Goal: Transaction & Acquisition: Purchase product/service

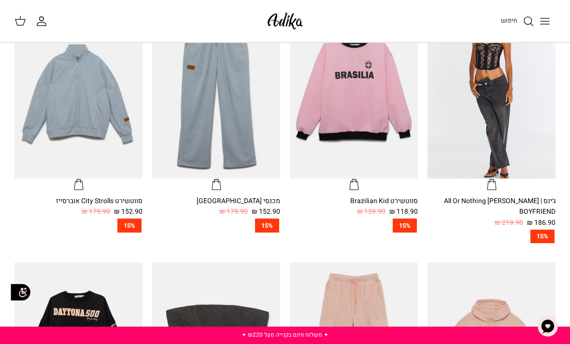
scroll to position [293, 0]
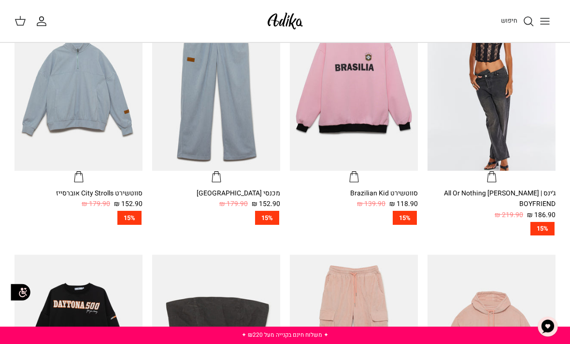
click at [530, 24] on icon "חיפוש" at bounding box center [528, 21] width 12 height 12
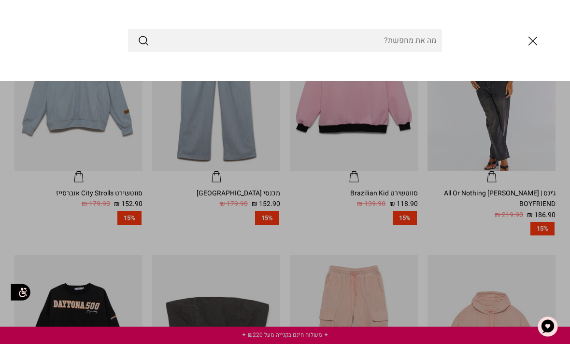
click at [405, 33] on input "Search Store" at bounding box center [285, 40] width 314 height 23
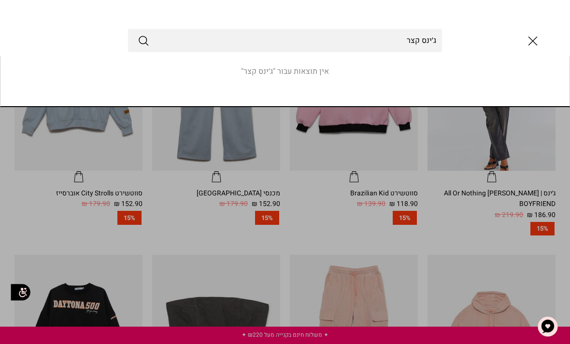
type input "ג׳ינס קצר"
click at [143, 41] on button "Submit" at bounding box center [144, 40] width 12 height 13
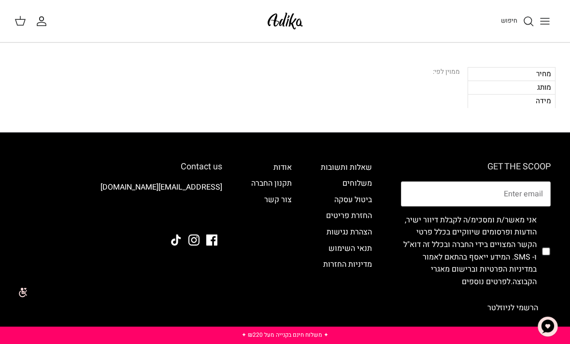
click at [551, 21] on button "Toggle menu" at bounding box center [544, 21] width 21 height 21
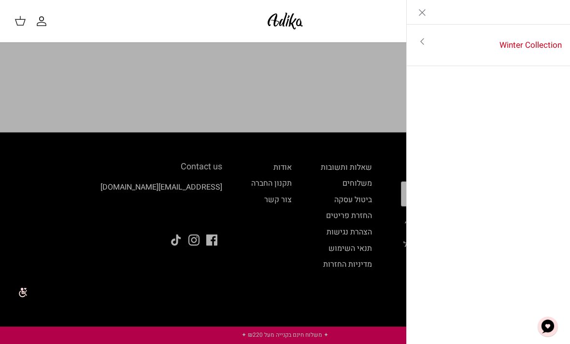
click at [503, 45] on link "Winter Collection" at bounding box center [503, 45] width 133 height 30
click at [422, 13] on icon "Close" at bounding box center [422, 13] width 12 height 12
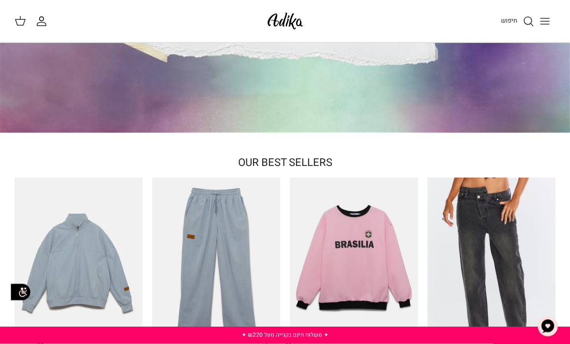
scroll to position [115, 0]
click at [514, 262] on img "ג׳ינס All Or Nothing קריס-קרוס | BOYFRIEND" at bounding box center [491, 263] width 128 height 170
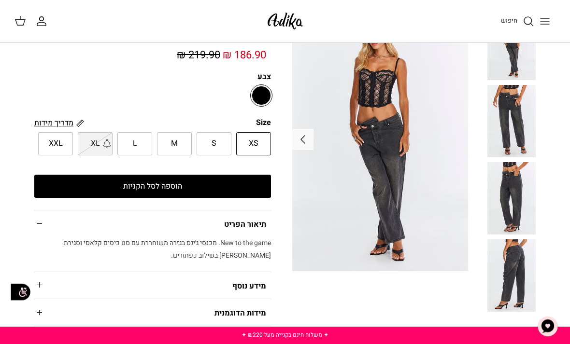
scroll to position [67, 0]
click at [522, 279] on img at bounding box center [511, 275] width 48 height 72
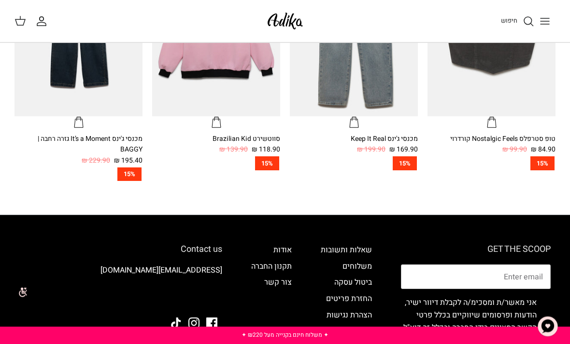
scroll to position [573, 0]
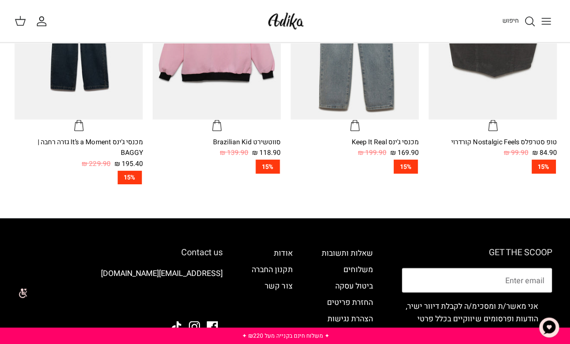
click at [529, 21] on icon "חיפוש" at bounding box center [528, 21] width 12 height 12
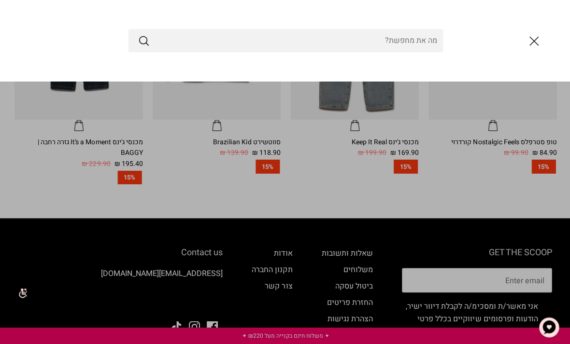
click at [526, 24] on div at bounding box center [285, 40] width 570 height 81
click at [415, 45] on input "Search Store" at bounding box center [285, 40] width 314 height 23
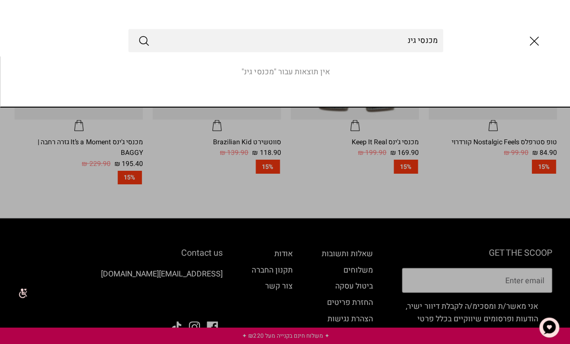
type input "מכנסי גינ"
click at [441, 136] on link "Toggle menu" at bounding box center [285, 172] width 570 height 344
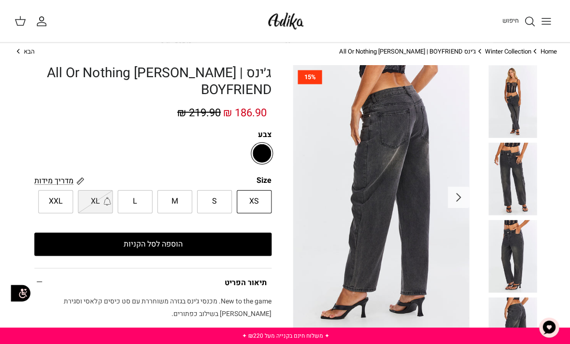
scroll to position [0, 0]
